Goal: Task Accomplishment & Management: Use online tool/utility

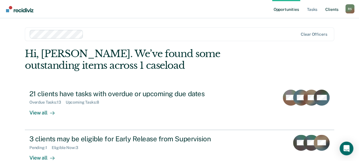
click at [327, 10] on link "Client s" at bounding box center [331, 9] width 15 height 18
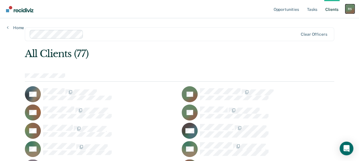
click at [351, 10] on div "R S" at bounding box center [349, 8] width 9 height 9
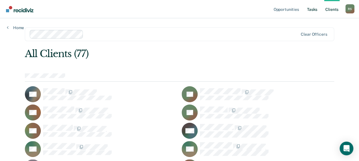
click at [314, 9] on link "Tasks" at bounding box center [312, 9] width 13 height 18
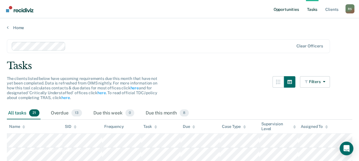
click at [288, 8] on link "Opportunities" at bounding box center [286, 9] width 28 height 18
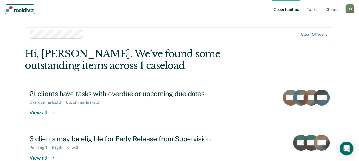
click at [21, 9] on img "Main navigation" at bounding box center [19, 9] width 27 height 6
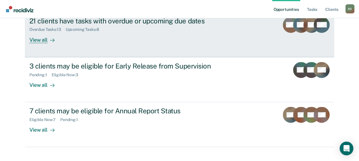
scroll to position [81, 0]
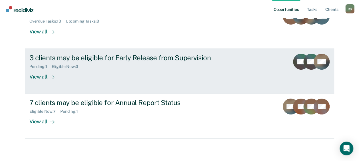
click at [64, 55] on div "3 clients may be eligible for Early Release from Supervision" at bounding box center [129, 58] width 200 height 8
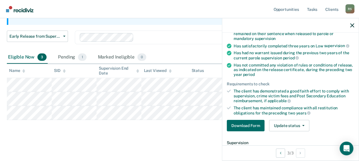
scroll to position [86, 0]
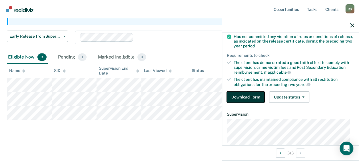
click at [240, 97] on button "Download Form" at bounding box center [246, 96] width 38 height 11
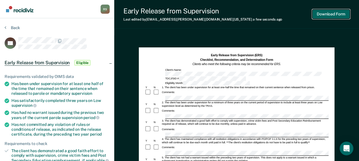
click at [321, 9] on button "Download Form" at bounding box center [331, 13] width 38 height 9
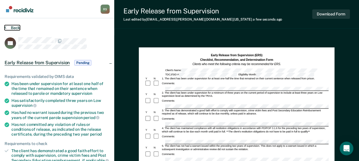
click at [10, 26] on button "Back" at bounding box center [12, 27] width 15 height 5
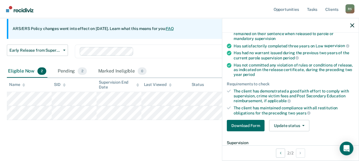
scroll to position [86, 0]
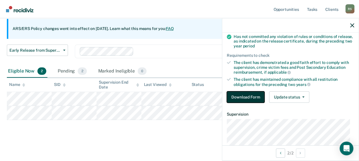
click at [253, 94] on button "Download Form" at bounding box center [246, 96] width 38 height 11
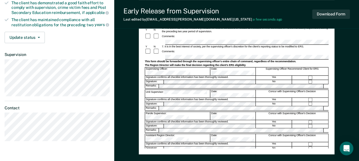
scroll to position [143, 0]
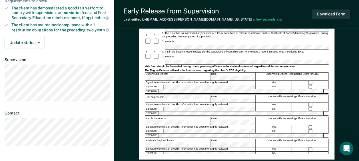
click at [156, 151] on div "Signature: No" at bounding box center [236, 153] width 184 height 4
click at [136, 119] on div "Early Release from Supervision (ERS) Checklist, Recommendation, and Determinati…" at bounding box center [236, 48] width 245 height 311
click at [138, 148] on div "Early Release from Supervision (ERS) Checklist, Recommendation, and Determinati…" at bounding box center [236, 48] width 245 height 311
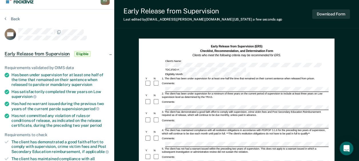
scroll to position [0, 0]
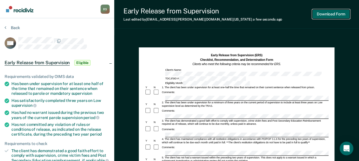
click at [343, 14] on button "Download Form" at bounding box center [331, 13] width 38 height 9
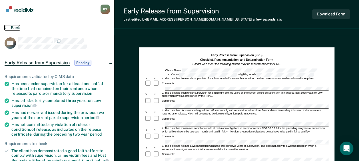
click at [9, 26] on button "Back" at bounding box center [12, 27] width 15 height 5
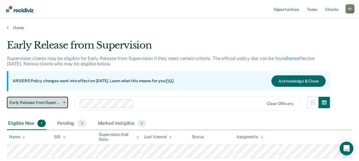
click at [64, 103] on button "Early Release from Supervision" at bounding box center [37, 102] width 61 height 11
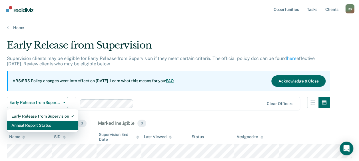
click at [53, 123] on div "Annual Report Status" at bounding box center [42, 125] width 62 height 9
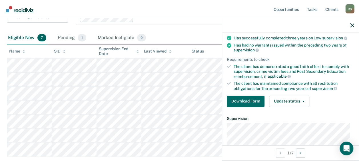
scroll to position [57, 0]
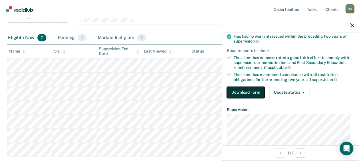
click at [253, 92] on button "Download Form" at bounding box center [246, 92] width 38 height 11
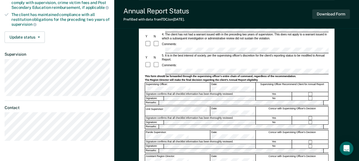
scroll to position [114, 0]
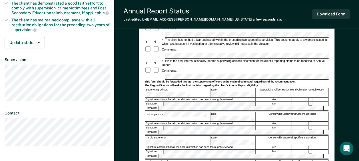
click at [171, 160] on div "Assistant Region Director:" at bounding box center [177, 164] width 65 height 9
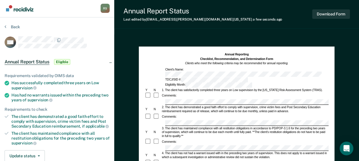
scroll to position [0, 0]
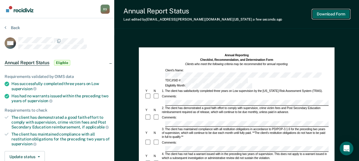
click at [315, 13] on button "Download Form" at bounding box center [331, 13] width 38 height 9
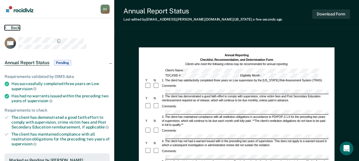
click at [14, 26] on button "Back" at bounding box center [12, 27] width 15 height 5
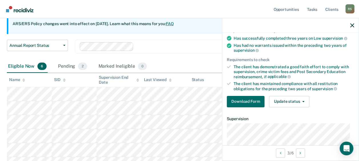
scroll to position [57, 0]
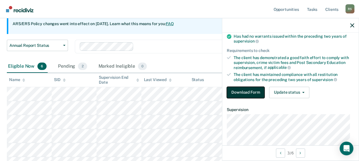
click at [251, 94] on button "Download Form" at bounding box center [246, 92] width 38 height 11
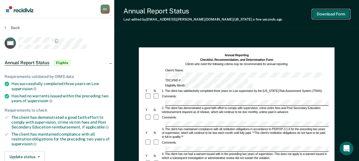
click at [321, 14] on button "Download Form" at bounding box center [331, 13] width 38 height 9
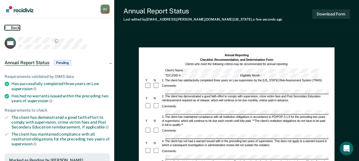
click at [12, 28] on button "Back" at bounding box center [12, 27] width 15 height 5
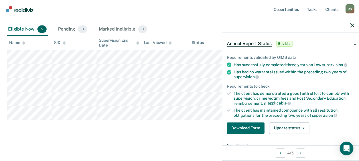
scroll to position [57, 0]
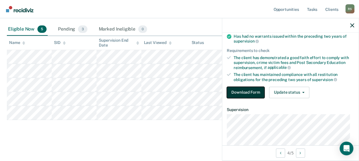
click at [247, 88] on button "Download Form" at bounding box center [246, 92] width 38 height 11
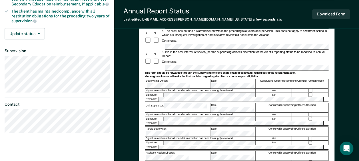
scroll to position [143, 0]
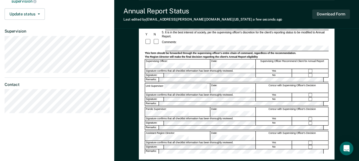
click at [172, 117] on div "Signature confirms that all checklist information has been thoroughly reviewed." at bounding box center [200, 119] width 110 height 4
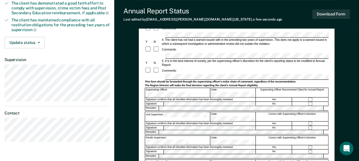
scroll to position [86, 0]
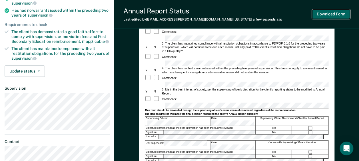
click at [324, 17] on button "Download Form" at bounding box center [331, 13] width 38 height 9
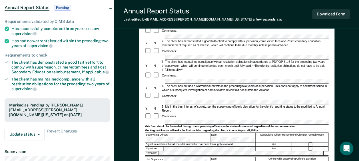
scroll to position [0, 0]
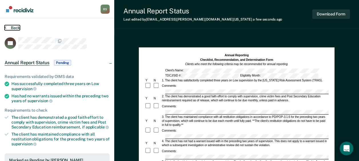
click at [15, 26] on button "Back" at bounding box center [12, 27] width 15 height 5
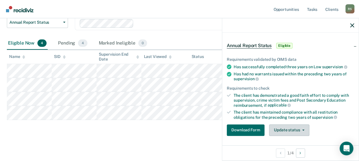
scroll to position [29, 0]
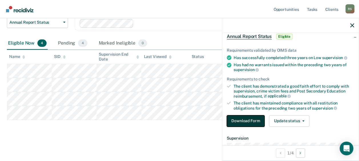
click at [232, 120] on button "Download Form" at bounding box center [246, 120] width 38 height 11
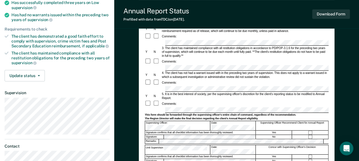
scroll to position [114, 0]
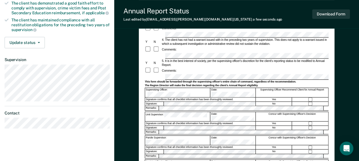
click at [311, 88] on div "Supervising Officer Recommend Client for Annual Report" at bounding box center [292, 92] width 73 height 9
click at [155, 160] on div "Assistant Region Director:" at bounding box center [177, 164] width 65 height 9
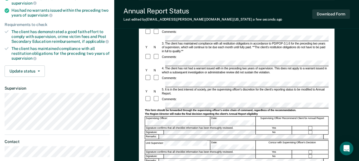
scroll to position [0, 0]
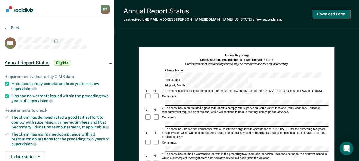
click at [329, 14] on button "Download Form" at bounding box center [331, 13] width 38 height 9
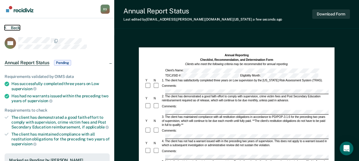
click at [14, 27] on button "Back" at bounding box center [12, 27] width 15 height 5
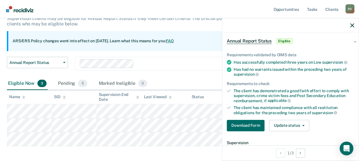
scroll to position [57, 0]
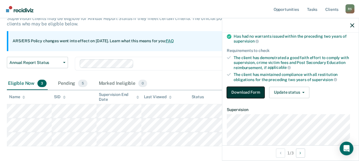
click at [236, 90] on button "Download Form" at bounding box center [246, 92] width 38 height 11
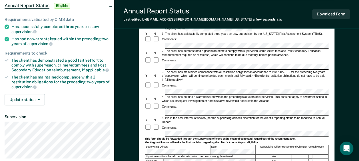
scroll to position [29, 0]
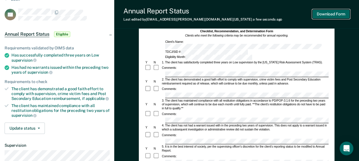
click at [323, 15] on button "Download Form" at bounding box center [331, 13] width 38 height 9
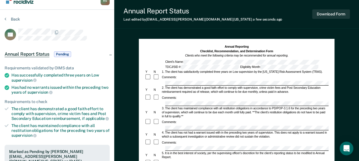
scroll to position [0, 0]
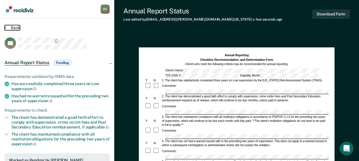
click at [18, 29] on button "Back" at bounding box center [12, 27] width 15 height 5
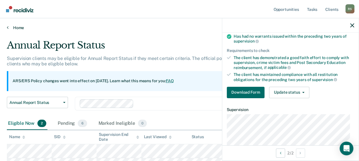
click at [12, 30] on link "Home" at bounding box center [179, 27] width 345 height 5
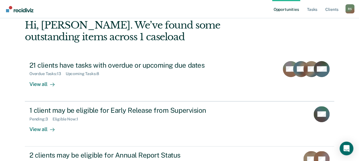
scroll to position [57, 0]
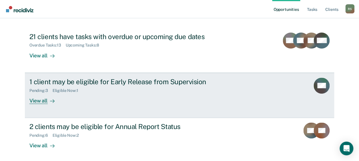
click at [35, 102] on div "View all" at bounding box center [45, 98] width 32 height 11
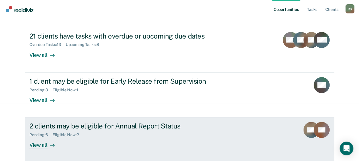
scroll to position [58, 0]
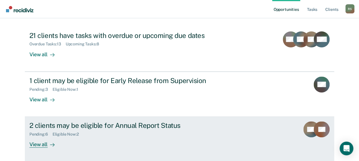
click at [88, 124] on div "2 clients may be eligible for Annual Report Status" at bounding box center [129, 125] width 200 height 8
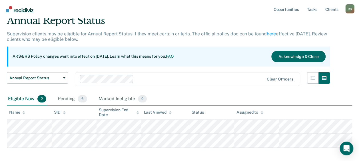
scroll to position [55, 0]
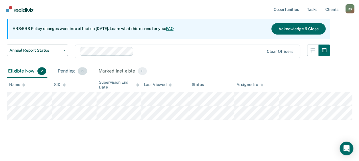
click at [75, 68] on div "Pending 6" at bounding box center [72, 71] width 31 height 13
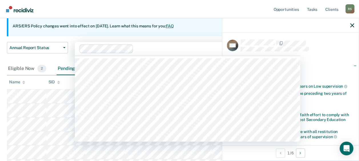
click at [165, 47] on div at bounding box center [200, 48] width 129 height 7
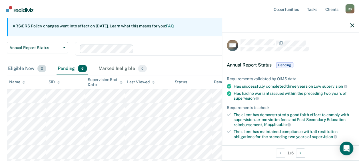
click at [24, 67] on div "Eligible Now 2" at bounding box center [27, 69] width 41 height 13
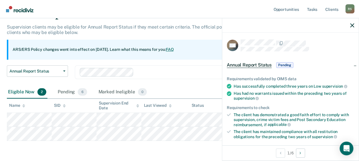
scroll to position [0, 0]
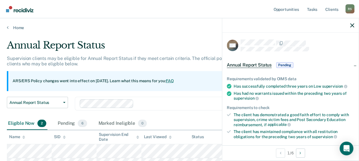
click at [181, 31] on main "Annual Report Status Supervision clients may be eligible for Annual Report Stat…" at bounding box center [179, 120] width 359 height 181
click at [21, 26] on link "Home" at bounding box center [179, 27] width 345 height 5
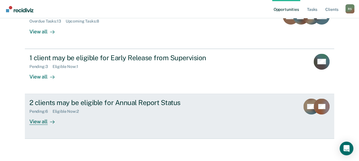
scroll to position [53, 0]
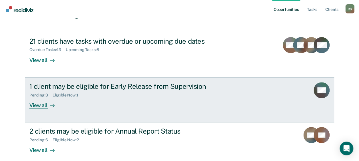
click at [39, 106] on div "View all" at bounding box center [45, 102] width 32 height 11
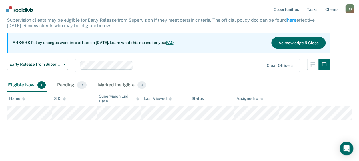
scroll to position [41, 0]
click at [73, 85] on div "Pending 3" at bounding box center [71, 85] width 31 height 13
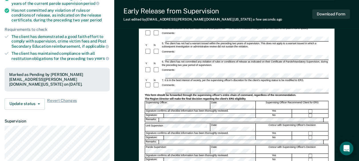
scroll to position [86, 0]
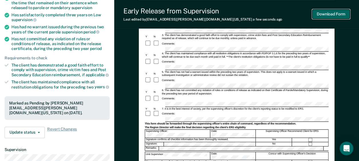
click at [331, 13] on button "Download Form" at bounding box center [331, 13] width 38 height 9
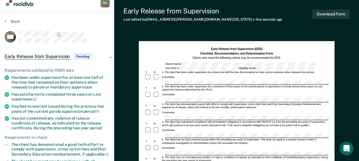
scroll to position [0, 0]
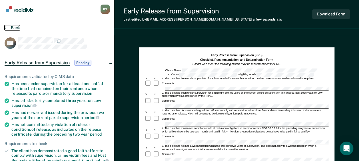
click at [13, 29] on button "Back" at bounding box center [12, 27] width 15 height 5
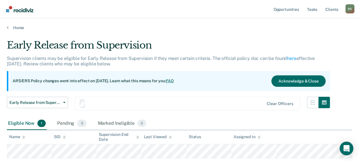
scroll to position [41, 0]
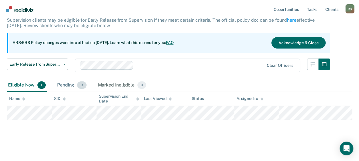
click at [75, 84] on div "Pending 3" at bounding box center [71, 85] width 31 height 13
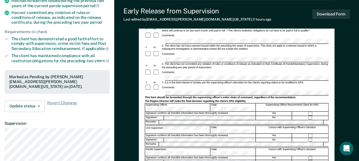
scroll to position [143, 0]
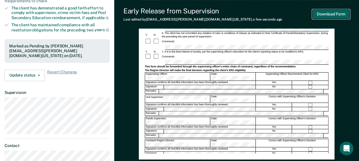
click at [331, 12] on button "Download Form" at bounding box center [331, 13] width 38 height 9
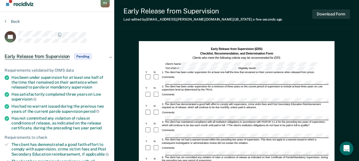
scroll to position [0, 0]
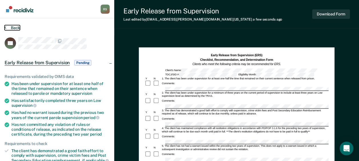
click at [17, 29] on button "Back" at bounding box center [12, 27] width 15 height 5
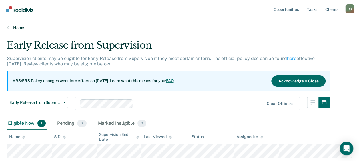
click at [15, 29] on link "Home" at bounding box center [179, 27] width 345 height 5
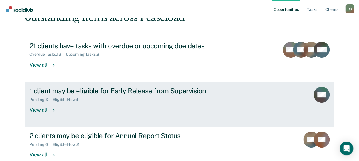
scroll to position [57, 0]
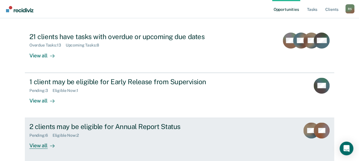
click at [54, 126] on div "2 clients may be eligible for Annual Report Status" at bounding box center [129, 126] width 200 height 8
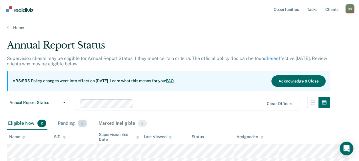
click at [72, 122] on div "Pending 6" at bounding box center [72, 123] width 31 height 13
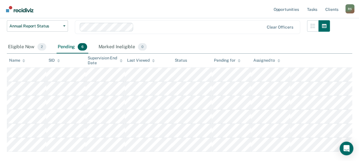
scroll to position [86, 0]
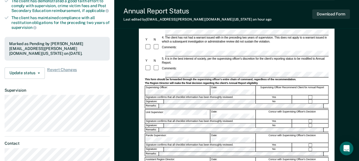
scroll to position [114, 0]
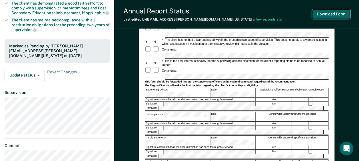
click at [333, 16] on button "Download Form" at bounding box center [331, 13] width 38 height 9
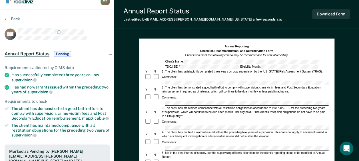
scroll to position [0, 0]
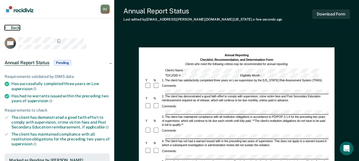
click at [17, 28] on button "Back" at bounding box center [12, 27] width 15 height 5
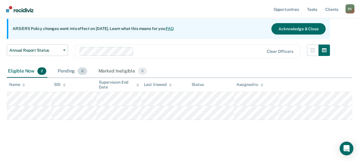
click at [66, 69] on div "Pending 6" at bounding box center [72, 71] width 31 height 13
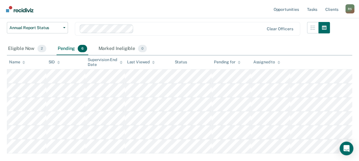
scroll to position [83, 0]
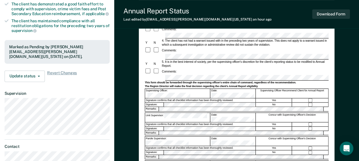
scroll to position [114, 0]
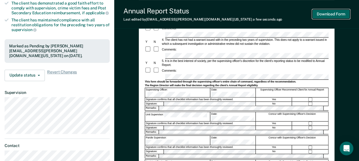
click at [345, 13] on button "Download Form" at bounding box center [331, 13] width 38 height 9
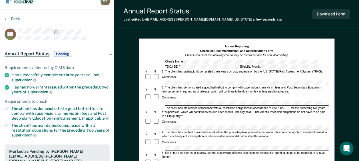
scroll to position [0, 0]
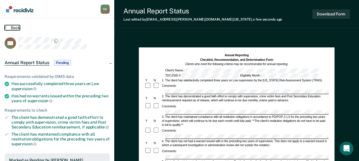
click at [18, 29] on button "Back" at bounding box center [12, 27] width 15 height 5
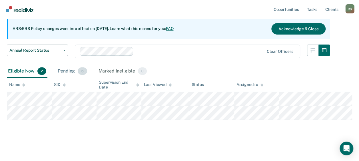
click at [69, 67] on div "Pending 6" at bounding box center [72, 71] width 31 height 13
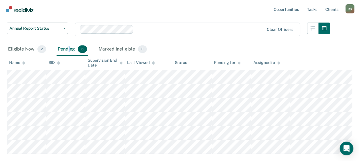
scroll to position [83, 0]
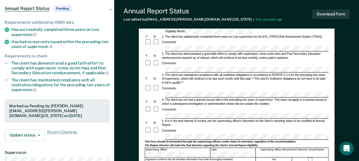
scroll to position [29, 0]
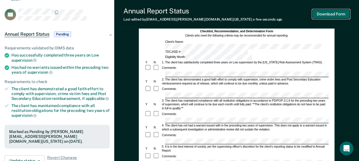
click at [327, 13] on button "Download Form" at bounding box center [331, 13] width 38 height 9
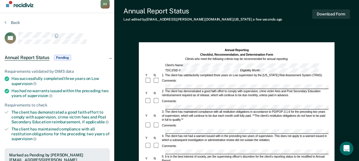
scroll to position [0, 0]
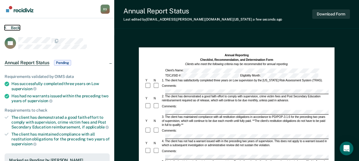
click at [11, 26] on button "Back" at bounding box center [12, 27] width 15 height 5
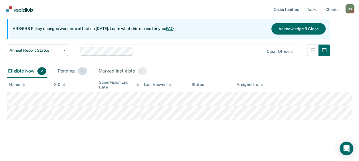
click at [71, 68] on div "Pending 6" at bounding box center [72, 71] width 31 height 13
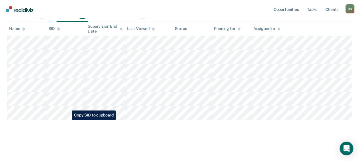
scroll to position [125, 0]
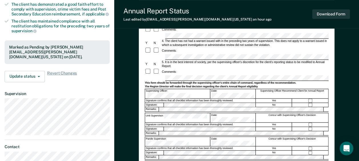
scroll to position [114, 0]
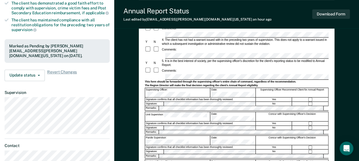
click at [235, 112] on div "Unit Supervisor: Date: Concur with Supervising Officer's Decision" at bounding box center [236, 117] width 184 height 10
click at [310, 112] on div "Concur with Supervising Officer's Decision" at bounding box center [292, 116] width 73 height 9
click at [332, 15] on button "Download Form" at bounding box center [331, 13] width 38 height 9
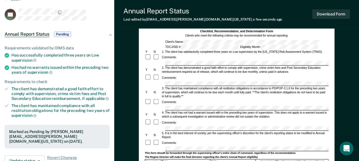
scroll to position [0, 0]
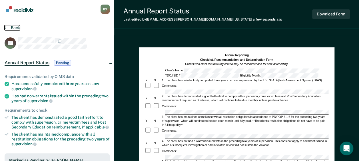
click at [14, 26] on button "Back" at bounding box center [12, 27] width 15 height 5
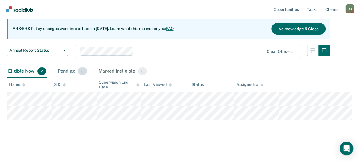
click at [62, 68] on div "Pending 6" at bounding box center [72, 71] width 31 height 13
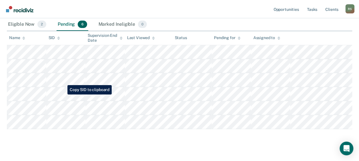
scroll to position [112, 0]
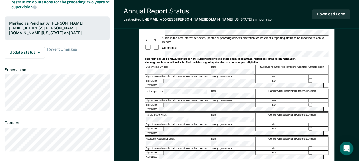
scroll to position [143, 0]
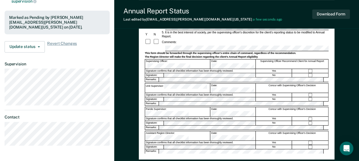
click at [308, 93] on div at bounding box center [310, 95] width 36 height 4
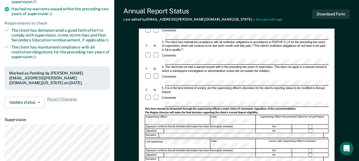
scroll to position [86, 0]
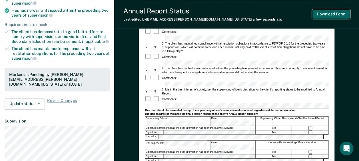
click at [332, 15] on button "Download Form" at bounding box center [331, 13] width 38 height 9
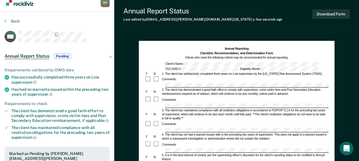
scroll to position [0, 0]
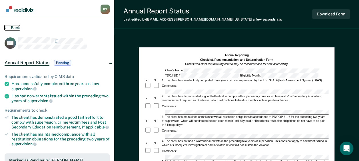
click at [17, 26] on button "Back" at bounding box center [12, 27] width 15 height 5
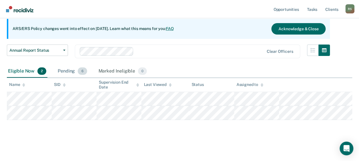
click at [78, 67] on span "6" at bounding box center [82, 70] width 9 height 7
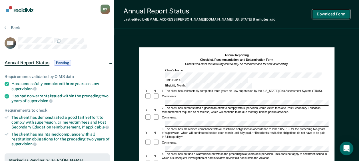
click at [340, 15] on button "Download Form" at bounding box center [331, 13] width 38 height 9
